Goal: Task Accomplishment & Management: Manage account settings

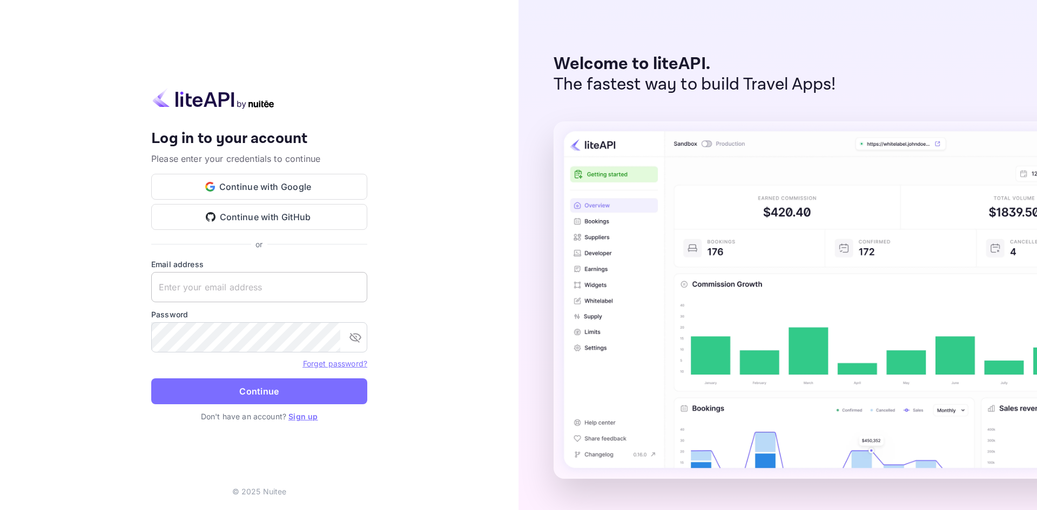
click at [274, 287] on input "text" at bounding box center [259, 287] width 216 height 30
paste input "[EMAIL_ADDRESS][DOMAIN_NAME]"
type input "[EMAIL_ADDRESS][DOMAIN_NAME]"
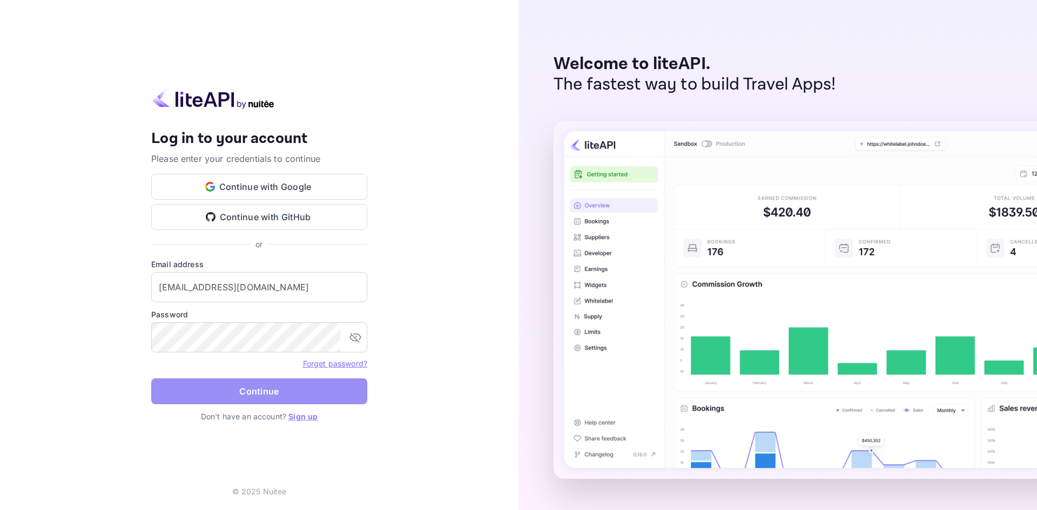
click at [273, 388] on button "Continue" at bounding box center [259, 392] width 216 height 26
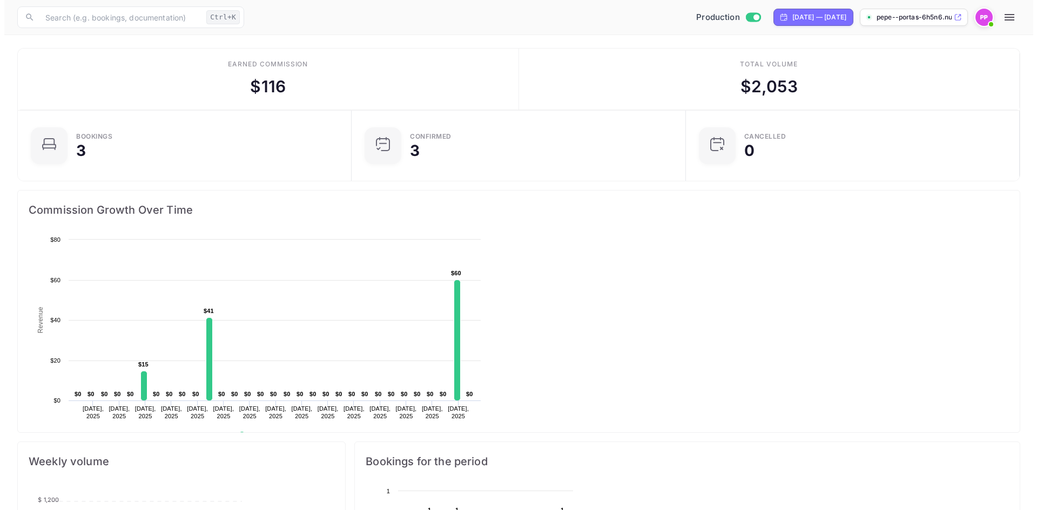
scroll to position [167, 272]
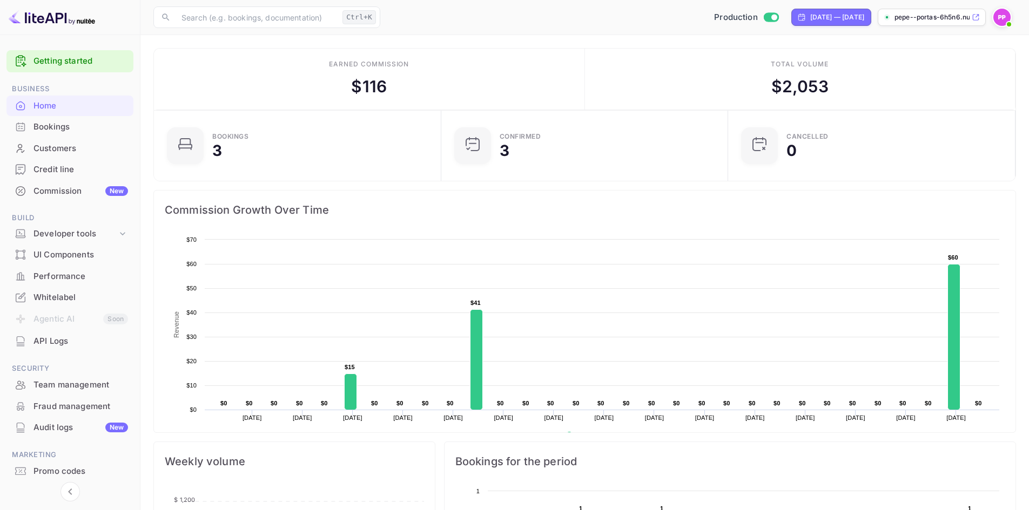
click at [67, 126] on div "Bookings" at bounding box center [80, 127] width 94 height 12
